Goal: Task Accomplishment & Management: Use online tool/utility

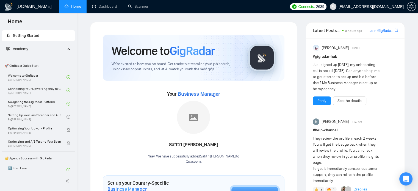
drag, startPoint x: 289, startPoint y: 17, endPoint x: 326, endPoint y: 2, distance: 40.2
drag, startPoint x: 294, startPoint y: 96, endPoint x: 345, endPoint y: 2, distance: 106.1
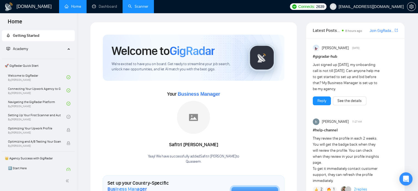
click at [135, 8] on link "Scanner" at bounding box center [138, 6] width 20 height 5
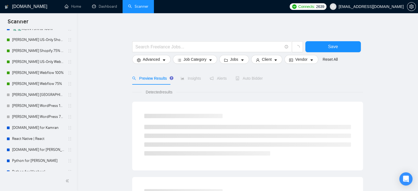
scroll to position [204, 0]
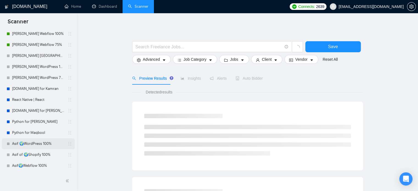
click at [46, 144] on link "Asif 🌍WordPress 100%" at bounding box center [38, 143] width 52 height 11
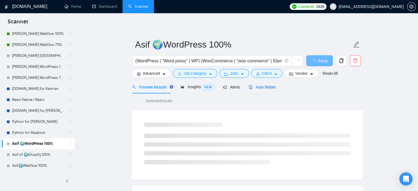
click at [257, 86] on span "Auto Bidder" at bounding box center [261, 87] width 27 height 4
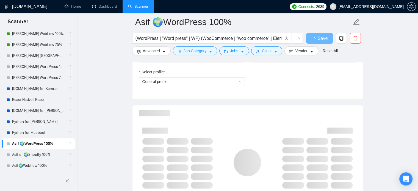
scroll to position [412, 0]
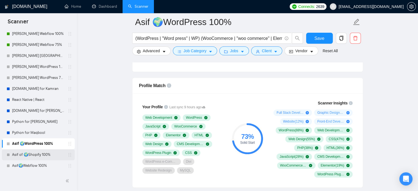
click at [46, 156] on link "Asif of 🌍Shopify 100%" at bounding box center [38, 154] width 52 height 11
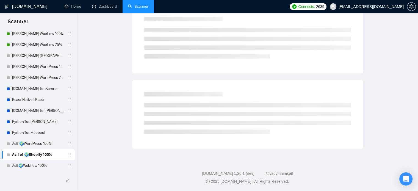
scroll to position [10, 0]
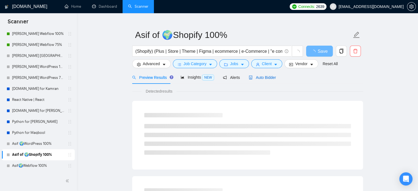
click at [265, 75] on span "Auto Bidder" at bounding box center [261, 77] width 27 height 4
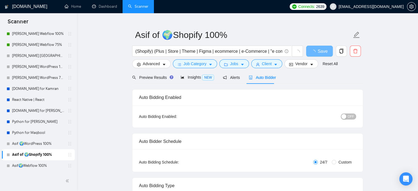
radio input "false"
radio input "true"
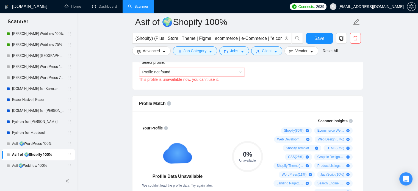
scroll to position [366, 0]
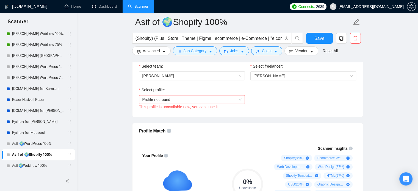
click at [212, 99] on span "Profile not found" at bounding box center [191, 99] width 99 height 8
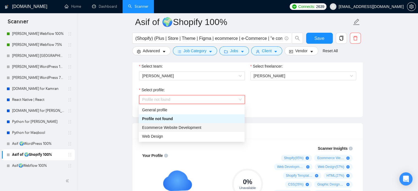
click at [202, 128] on div "Ecommerce Website Development" at bounding box center [191, 127] width 99 height 6
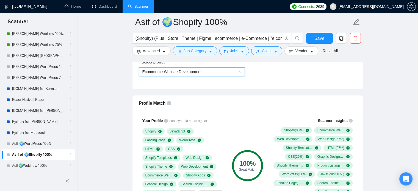
scroll to position [421, 0]
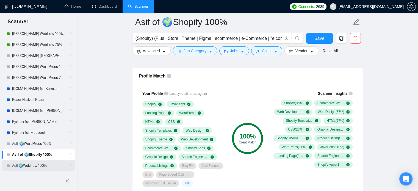
click at [41, 165] on link "Asif🌍Webflow 100%" at bounding box center [38, 165] width 52 height 11
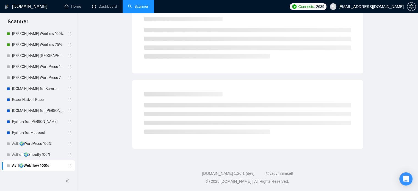
scroll to position [10, 0]
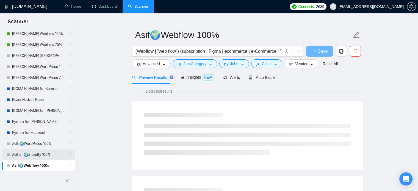
click at [43, 152] on link "Asif of 🌍Shopify 100%" at bounding box center [38, 154] width 52 height 11
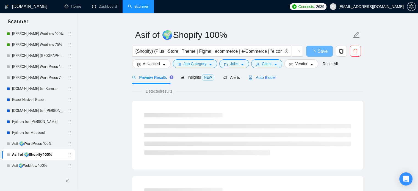
click at [262, 77] on span "Auto Bidder" at bounding box center [261, 77] width 27 height 4
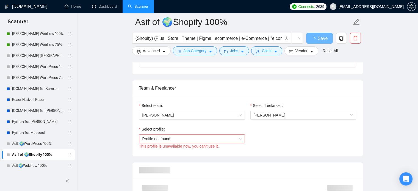
scroll to position [366, 0]
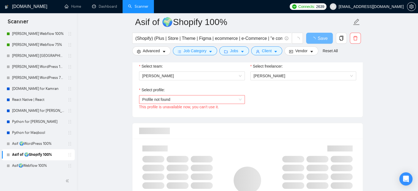
click at [206, 102] on span "Profile not found" at bounding box center [191, 99] width 99 height 8
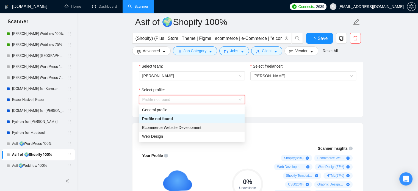
click at [193, 126] on span "Ecommerce Website Development" at bounding box center [171, 127] width 59 height 4
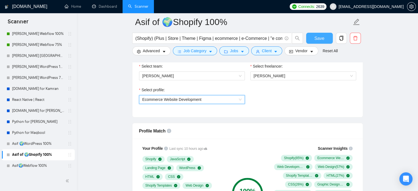
click at [310, 40] on button "Save" at bounding box center [319, 38] width 27 height 11
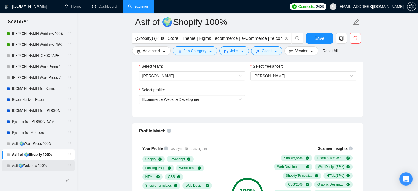
click at [34, 165] on link "Asif🌍Webflow 100%" at bounding box center [38, 165] width 52 height 11
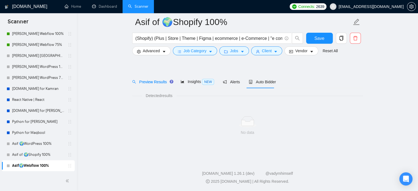
scroll to position [10, 0]
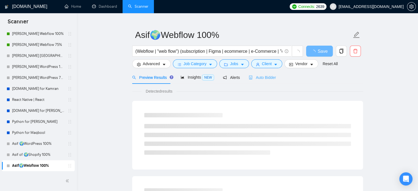
click at [260, 82] on div "Auto Bidder" at bounding box center [261, 77] width 27 height 13
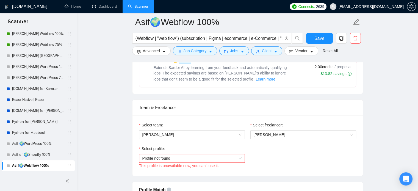
scroll to position [329, 0]
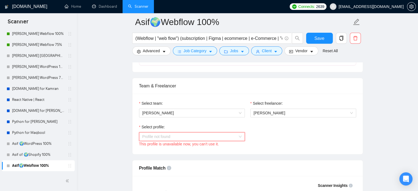
click at [193, 135] on span "Profile not found" at bounding box center [191, 136] width 99 height 8
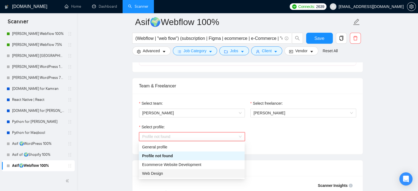
click at [174, 174] on div "Web Design" at bounding box center [191, 173] width 99 height 6
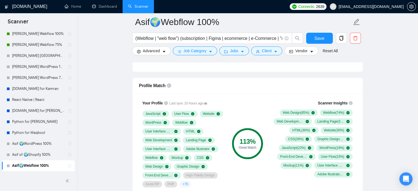
scroll to position [439, 0]
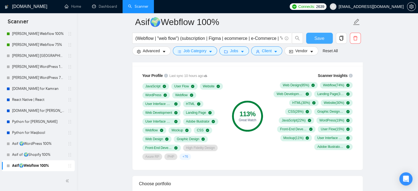
click at [318, 37] on span "Save" at bounding box center [319, 38] width 10 height 7
click at [35, 141] on link "Asif 🌍WordPress 100%" at bounding box center [38, 143] width 52 height 11
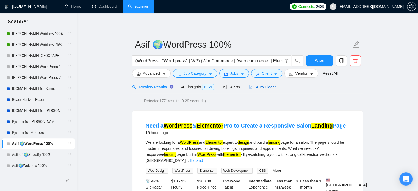
click at [262, 89] on span "Auto Bidder" at bounding box center [261, 87] width 27 height 4
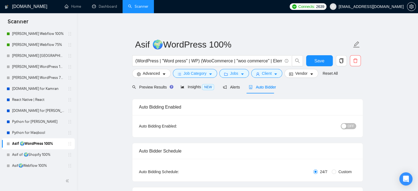
radio input "false"
radio input "true"
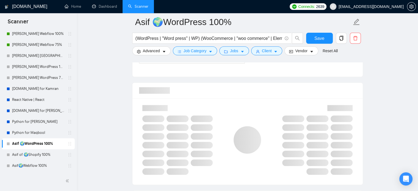
scroll to position [439, 0]
